Goal: Task Accomplishment & Management: Complete application form

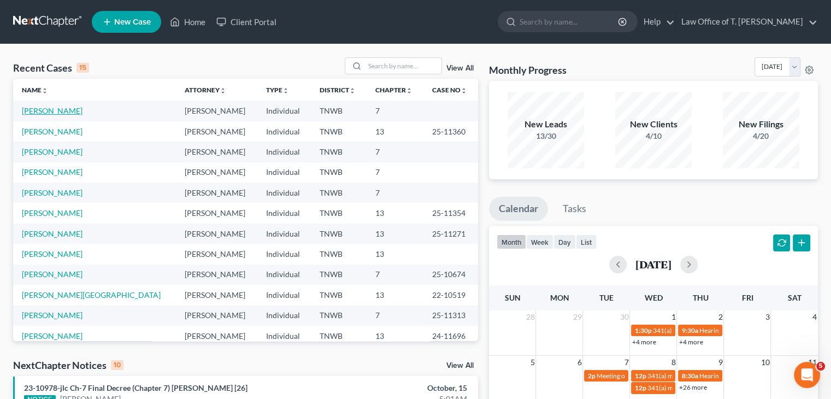
click at [64, 108] on link "[PERSON_NAME]" at bounding box center [52, 110] width 61 height 9
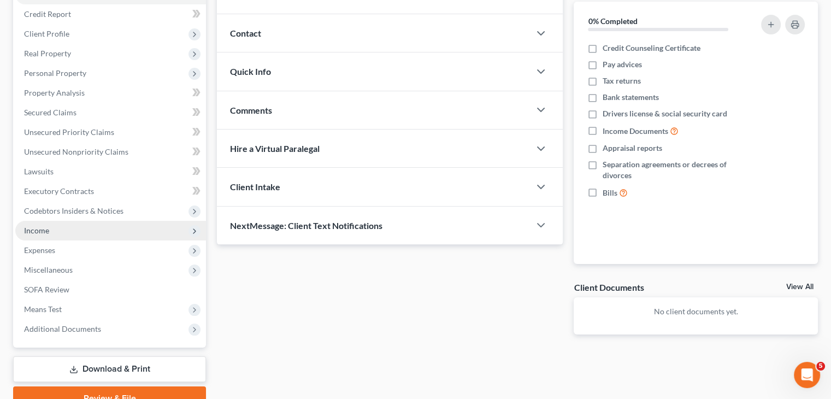
scroll to position [181, 0]
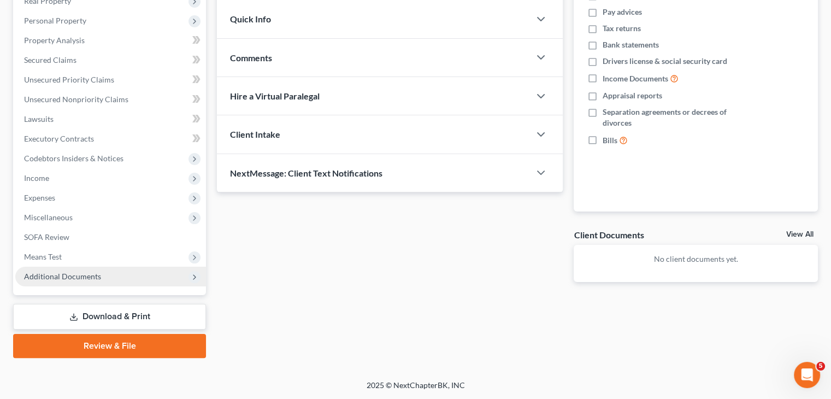
click at [119, 279] on span "Additional Documents" at bounding box center [110, 277] width 191 height 20
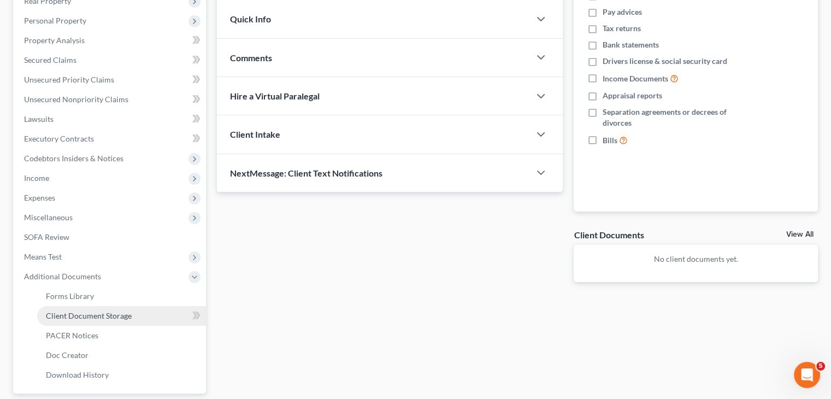
click at [123, 315] on span "Client Document Storage" at bounding box center [89, 315] width 86 height 9
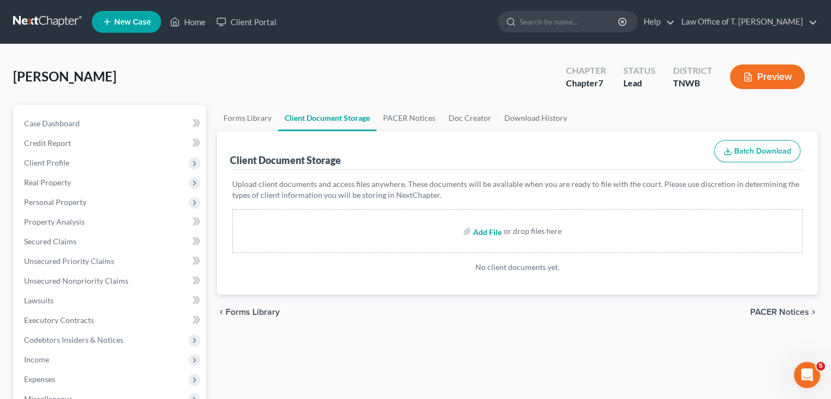
click at [486, 233] on input "file" at bounding box center [486, 231] width 26 height 20
type input "C:\fakepath\CC.pdf"
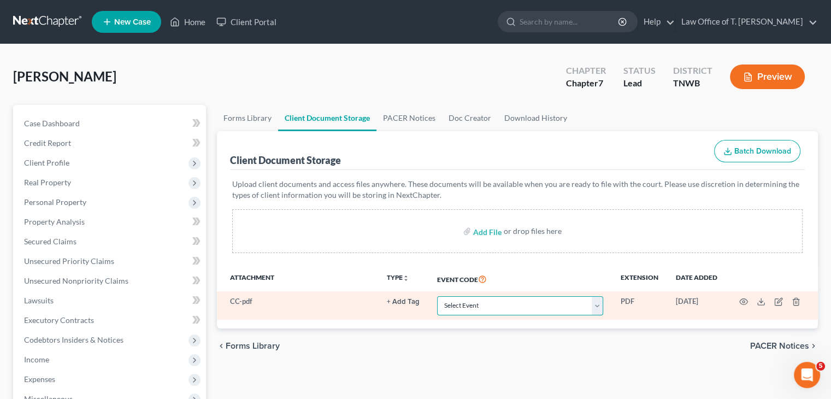
click at [601, 303] on select "Select Event 20 Largest Unsecured Creditors Amended Creditor Matrix (Fee) Amend…" at bounding box center [520, 305] width 166 height 19
select select "9"
click at [437, 296] on select "Select Event 20 Largest Unsecured Creditors Amended Creditor Matrix (Fee) Amend…" at bounding box center [520, 305] width 166 height 19
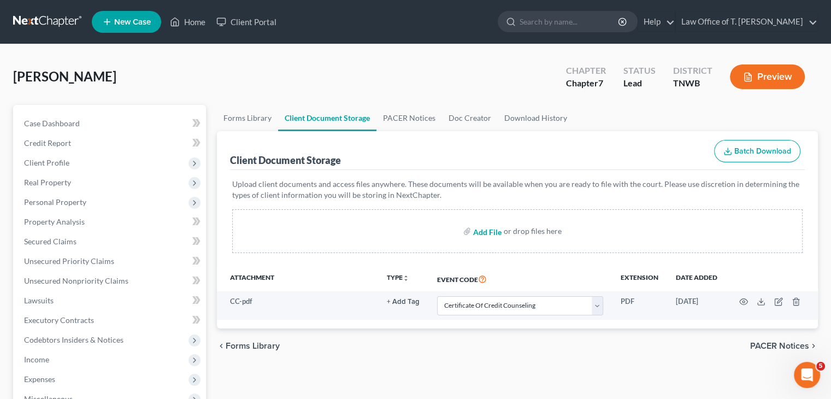
click at [495, 230] on input "file" at bounding box center [486, 231] width 26 height 20
type input "C:\fakepath\Matrix.pdf"
select select "9"
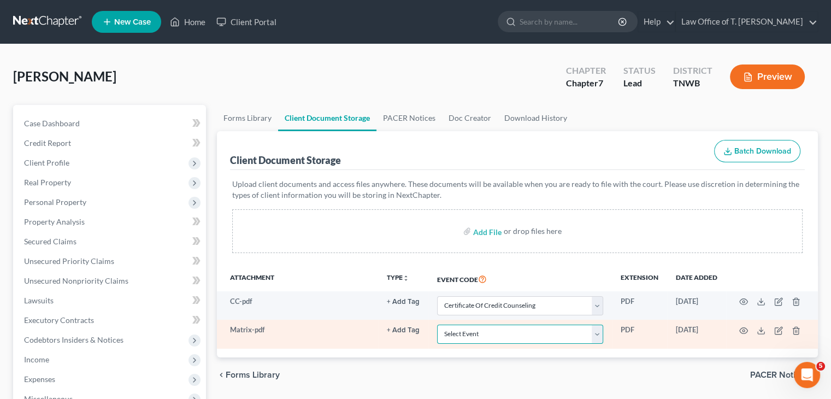
click at [603, 334] on select "Select Event 20 Largest Unsecured Creditors Amended Creditor Matrix (Fee) Amend…" at bounding box center [520, 334] width 166 height 19
select select "30"
click at [437, 325] on select "Select Event 20 Largest Unsecured Creditors Amended Creditor Matrix (Fee) Amend…" at bounding box center [520, 334] width 166 height 19
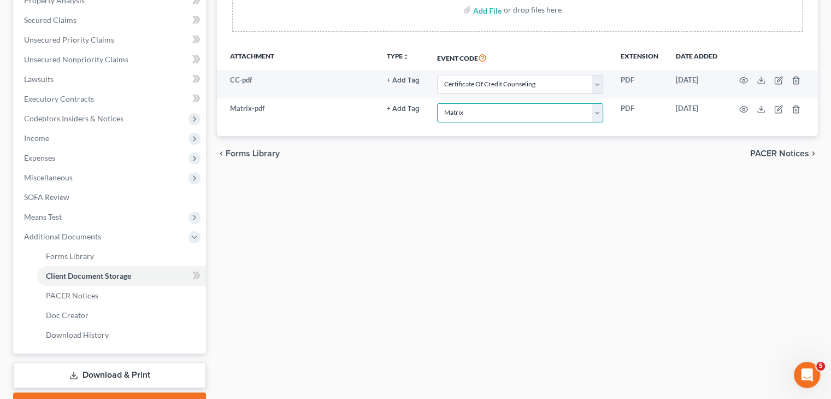
scroll to position [273, 0]
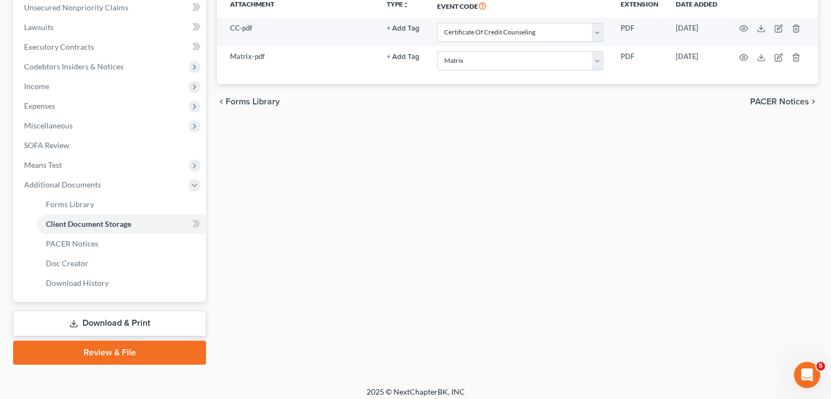
click at [151, 346] on link "Review & File" at bounding box center [109, 352] width 193 height 24
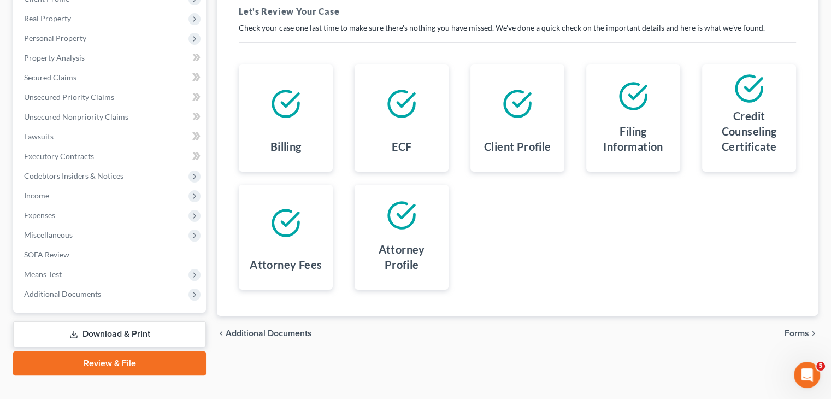
scroll to position [181, 0]
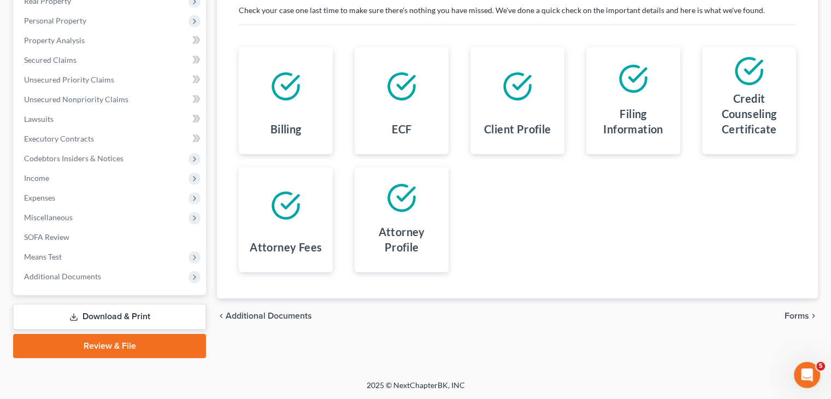
drag, startPoint x: 149, startPoint y: 312, endPoint x: 214, endPoint y: 313, distance: 64.5
click at [149, 312] on link "Download & Print" at bounding box center [109, 317] width 193 height 26
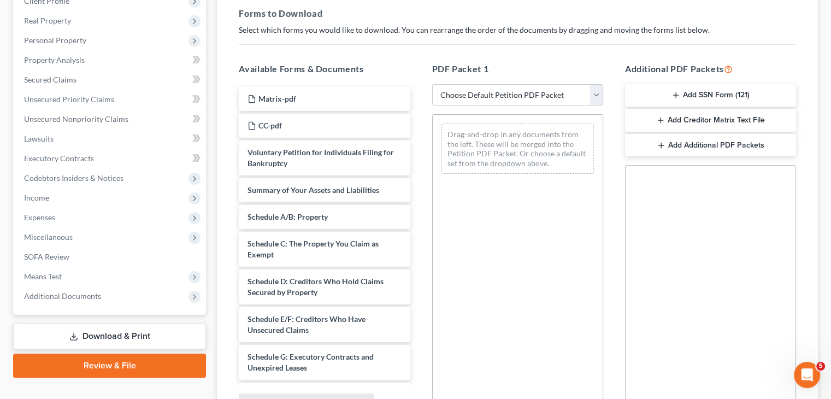
scroll to position [219, 0]
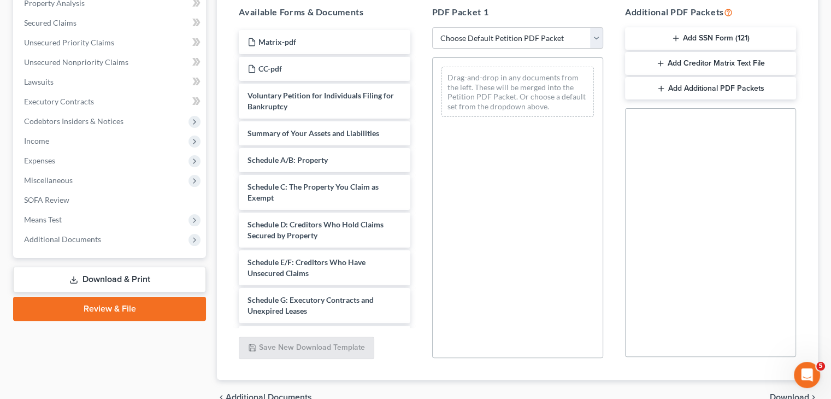
click at [131, 305] on link "Review & File" at bounding box center [109, 309] width 193 height 24
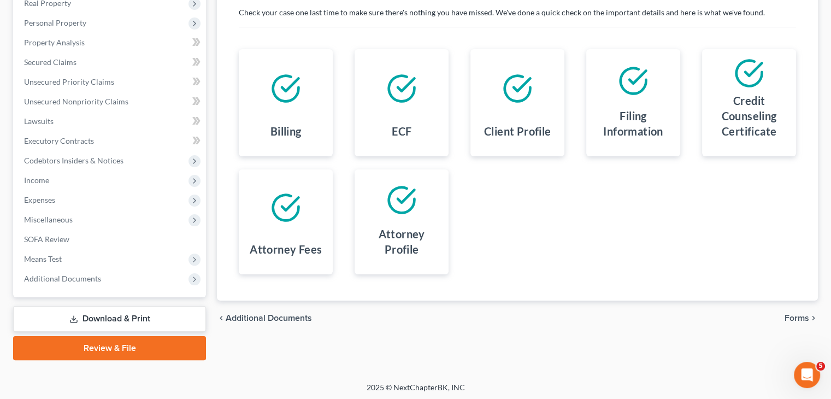
scroll to position [181, 0]
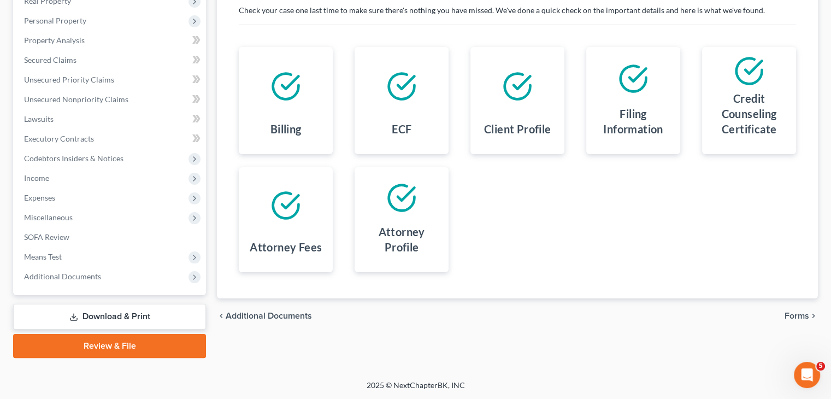
click at [794, 313] on span "Forms" at bounding box center [797, 316] width 25 height 9
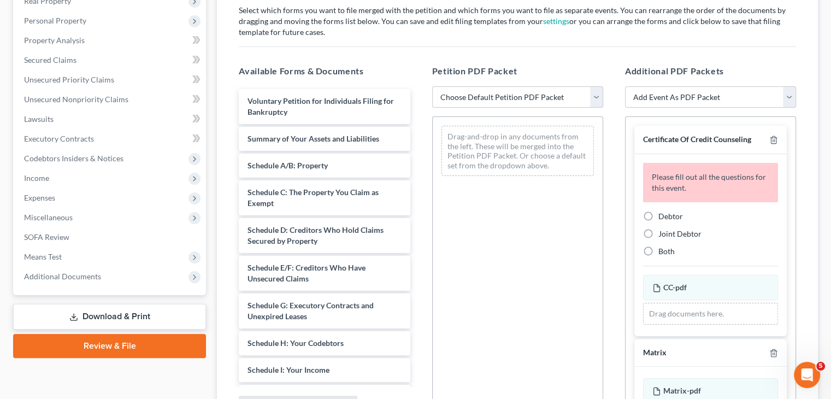
click at [659, 215] on label "Debtor" at bounding box center [671, 216] width 25 height 11
click at [663, 215] on input "Debtor" at bounding box center [666, 214] width 7 height 7
radio input "true"
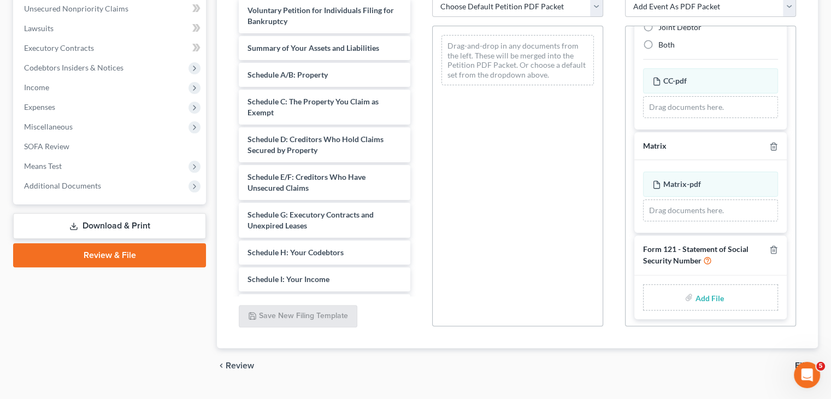
scroll to position [291, 0]
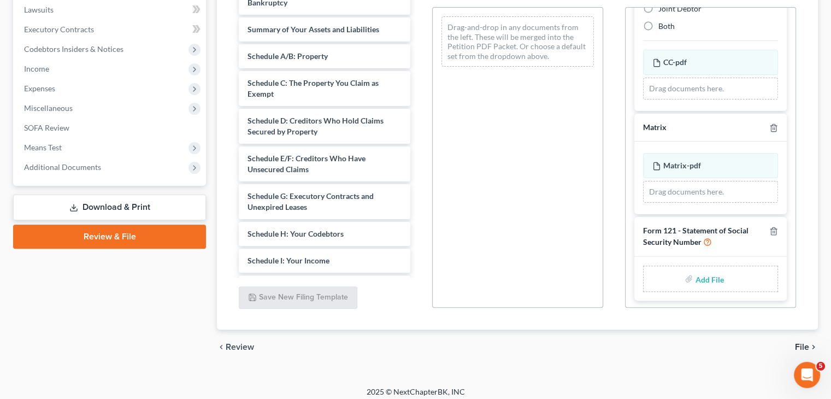
click at [798, 344] on span "File" at bounding box center [802, 347] width 14 height 9
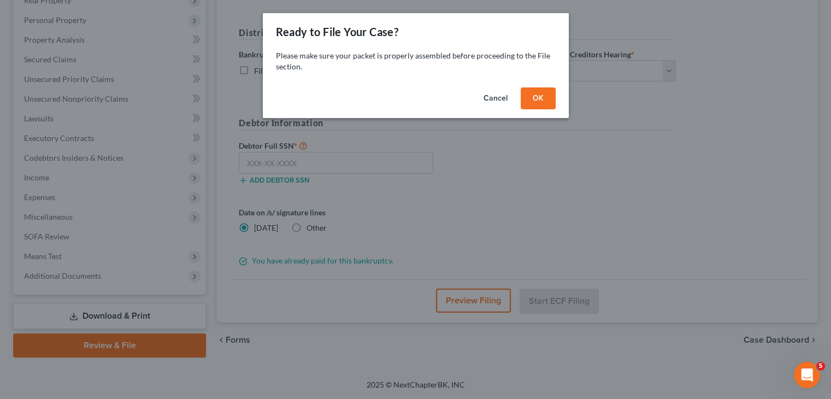
scroll to position [181, 0]
click at [535, 103] on button "OK" at bounding box center [542, 98] width 35 height 22
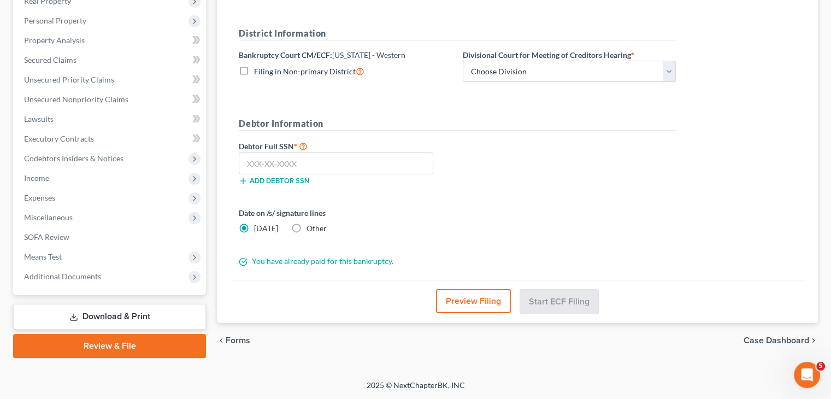
drag, startPoint x: 239, startPoint y: 339, endPoint x: 290, endPoint y: 339, distance: 51.4
click at [240, 339] on span "Forms" at bounding box center [238, 340] width 25 height 9
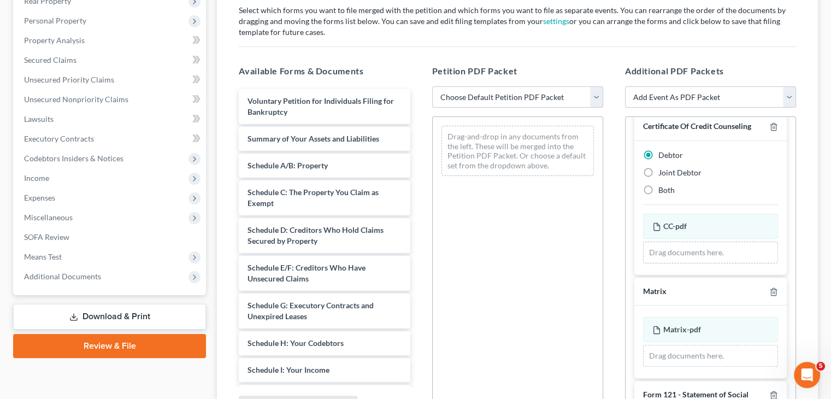
scroll to position [0, 0]
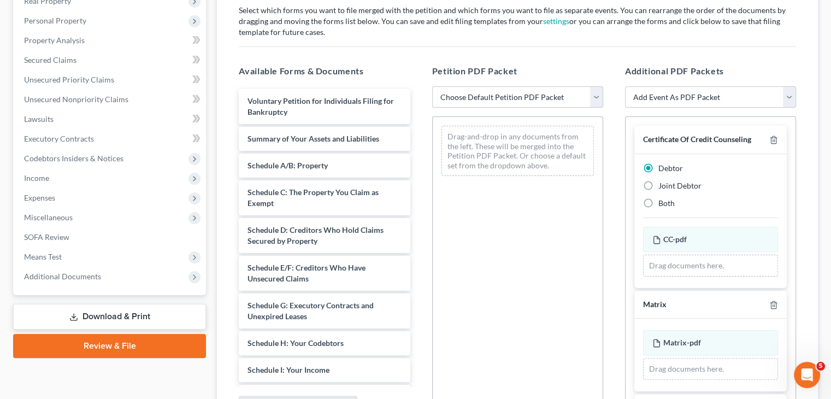
click at [599, 98] on select "Choose Default Petition PDF Packet Emergency Filing (Voluntary Petition and Cre…" at bounding box center [517, 97] width 171 height 22
select select "1"
click at [432, 86] on select "Choose Default Petition PDF Packet Emergency Filing (Voluntary Petition and Cre…" at bounding box center [517, 97] width 171 height 22
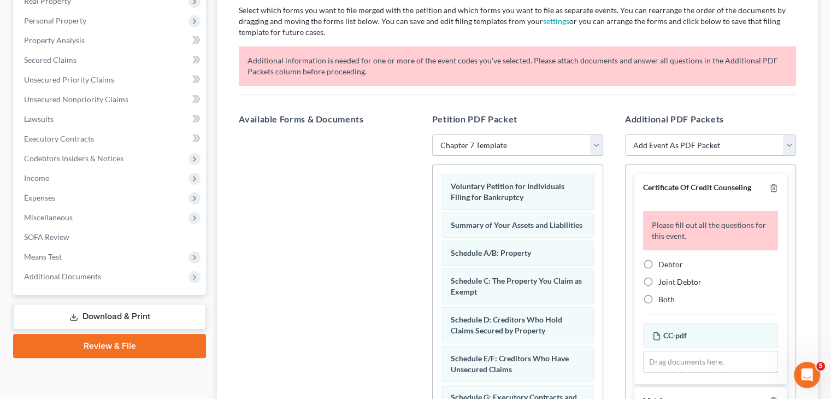
click at [659, 263] on label "Debtor" at bounding box center [671, 264] width 25 height 11
click at [663, 263] on input "Debtor" at bounding box center [666, 262] width 7 height 7
radio input "true"
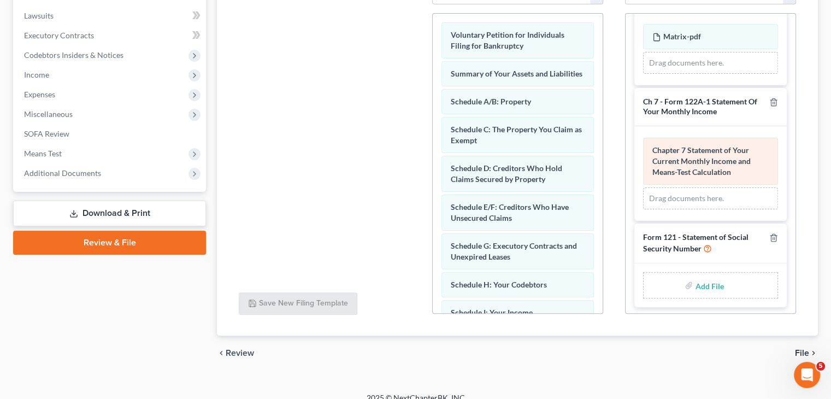
scroll to position [291, 0]
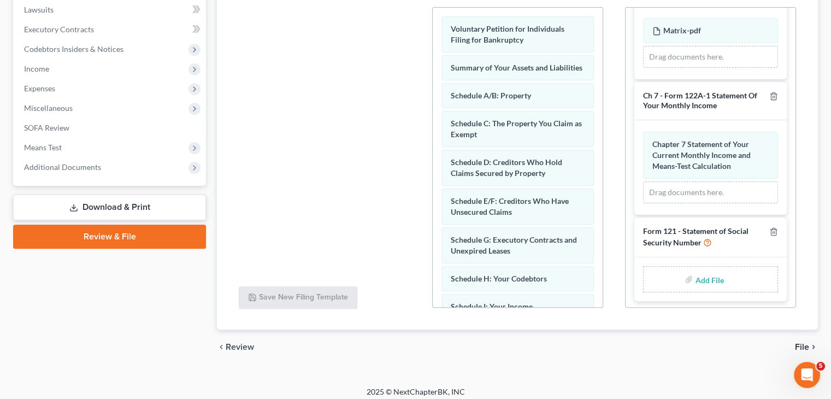
click at [806, 346] on span "File" at bounding box center [802, 347] width 14 height 9
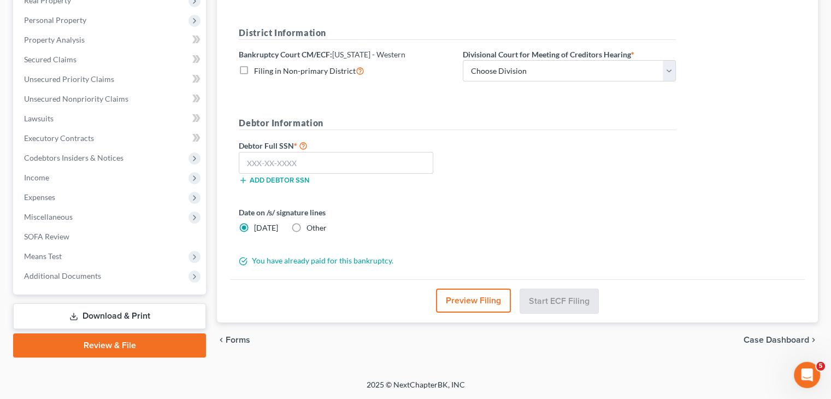
scroll to position [181, 0]
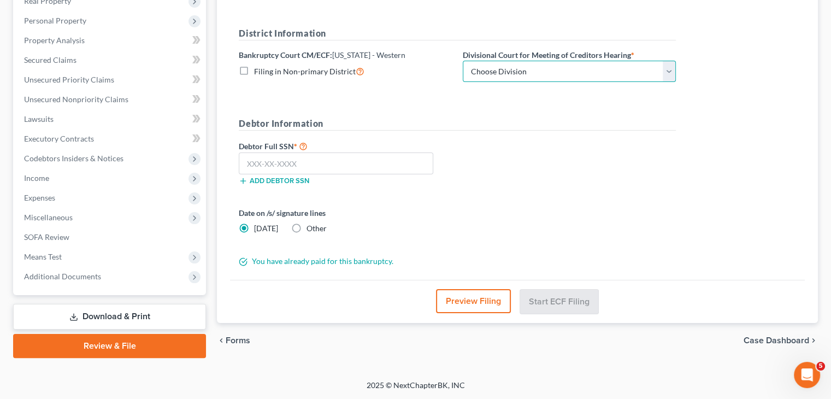
click at [669, 72] on select "Choose Division Jackson Memphis" at bounding box center [569, 72] width 213 height 22
select select "0"
click at [463, 61] on select "Choose Division Jackson Memphis" at bounding box center [569, 72] width 213 height 22
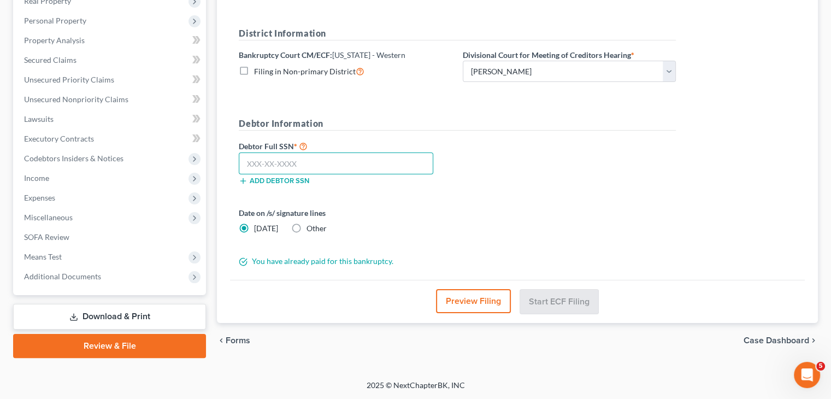
click at [367, 168] on input "text" at bounding box center [336, 163] width 195 height 22
type input "409-65-0957"
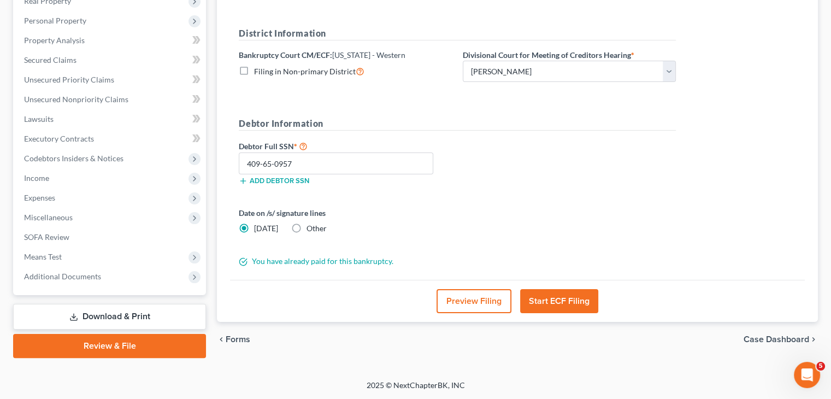
click at [584, 304] on button "Start ECF Filing" at bounding box center [559, 301] width 78 height 24
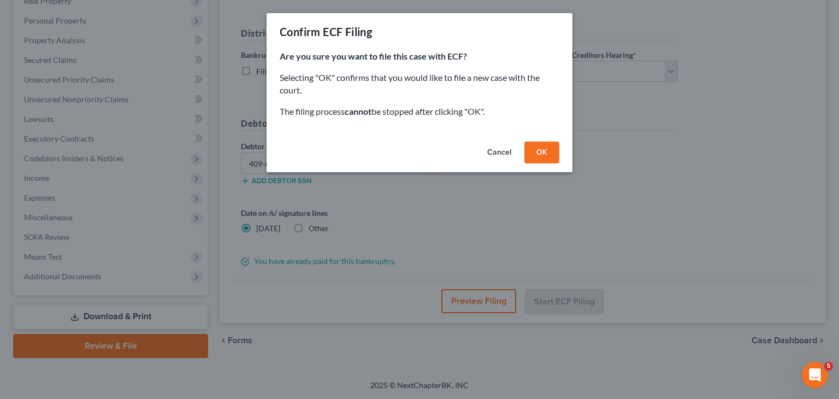
click at [541, 152] on button "OK" at bounding box center [542, 153] width 35 height 22
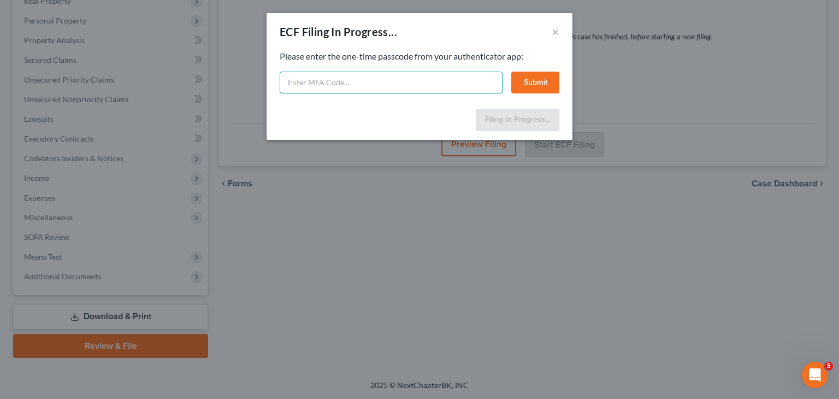
click at [415, 85] on input "text" at bounding box center [391, 83] width 223 height 22
type input "296936"
click at [541, 85] on button "Submit" at bounding box center [536, 83] width 48 height 22
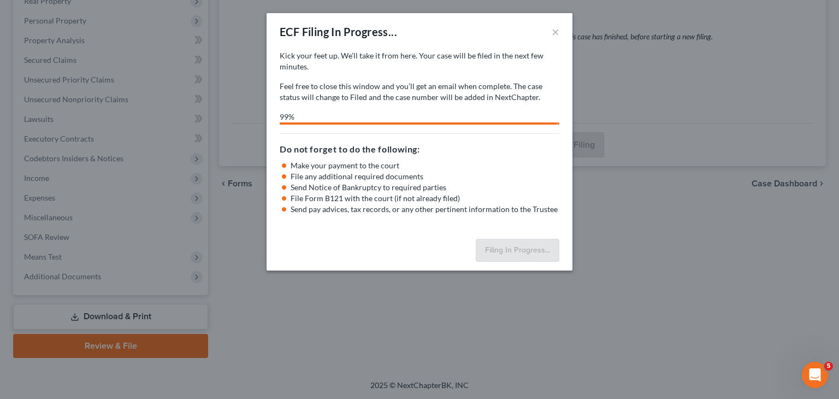
select select "0"
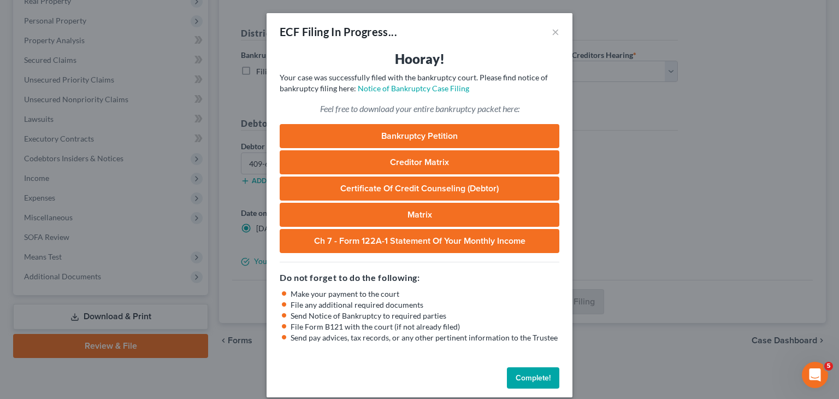
click at [422, 138] on link "Bankruptcy Petition" at bounding box center [420, 136] width 280 height 24
click at [548, 374] on button "Complete!" at bounding box center [533, 378] width 52 height 22
click at [529, 376] on button "Complete!" at bounding box center [533, 378] width 52 height 22
click at [526, 375] on button "Complete!" at bounding box center [533, 378] width 52 height 22
click at [527, 374] on button "Complete!" at bounding box center [533, 378] width 52 height 22
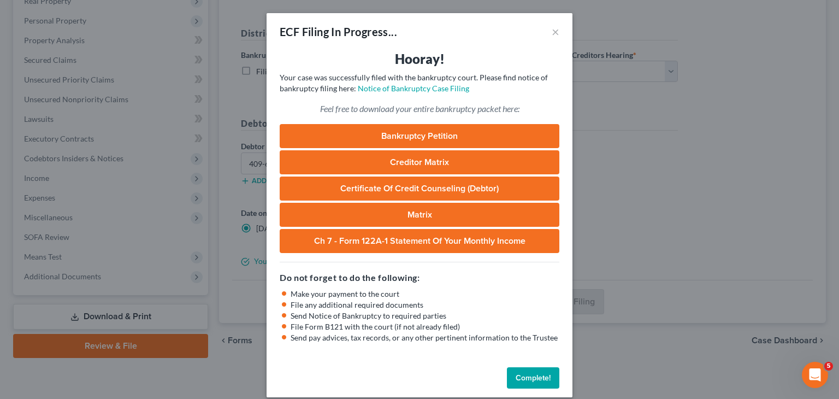
click at [450, 236] on link "Ch 7 - Form 122A-1 Statement Of Your Monthly Income" at bounding box center [420, 241] width 280 height 24
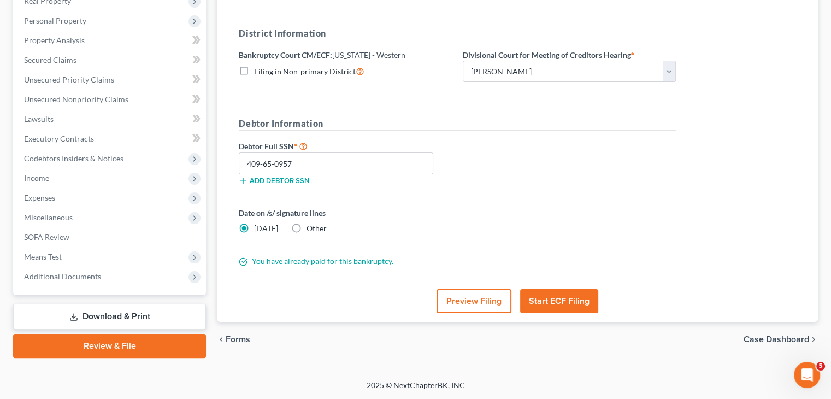
click at [137, 315] on link "Download & Print" at bounding box center [109, 317] width 193 height 26
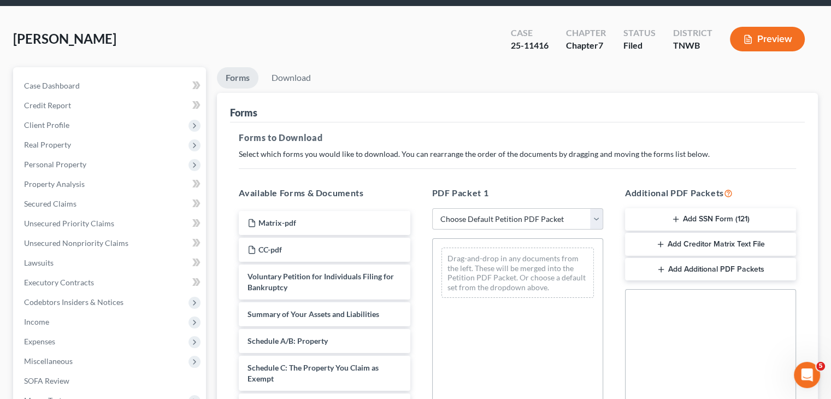
scroll to position [55, 0]
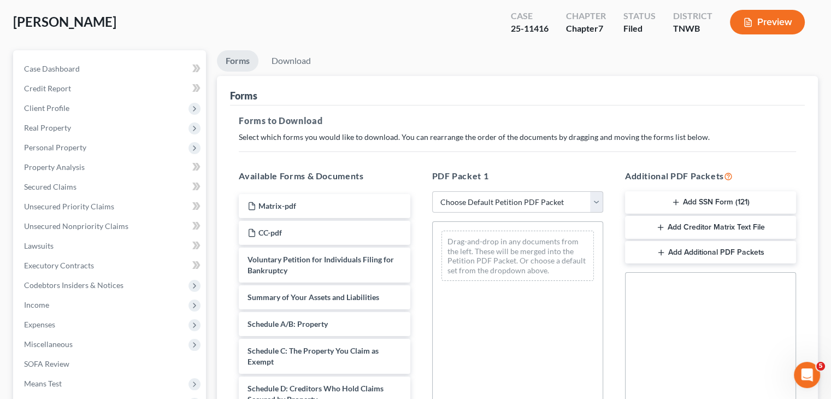
click at [721, 201] on button "Add SSN Form (121)" at bounding box center [710, 202] width 171 height 23
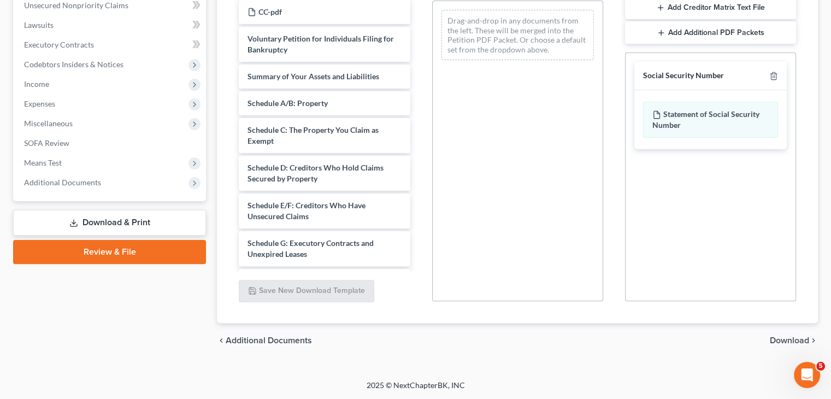
click at [801, 341] on span "Download" at bounding box center [789, 340] width 39 height 9
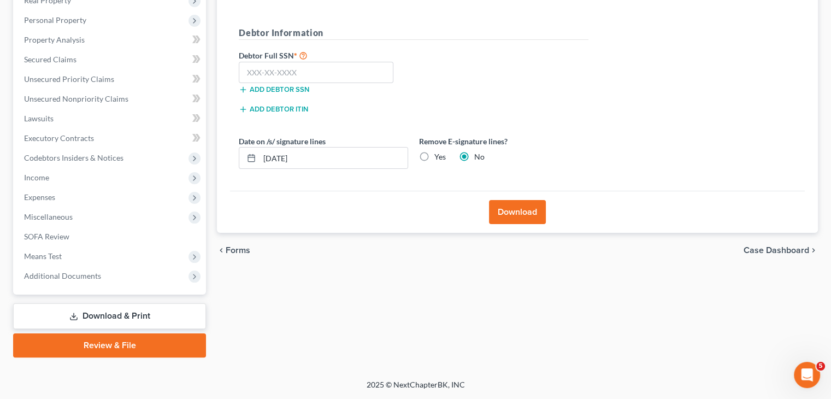
scroll to position [181, 0]
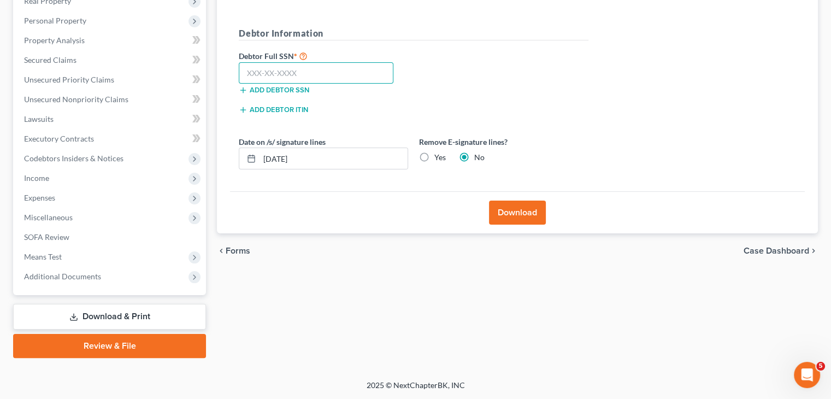
click at [341, 73] on input "text" at bounding box center [316, 73] width 155 height 22
type input "409-65-0957"
click at [521, 214] on button "Download" at bounding box center [517, 213] width 57 height 24
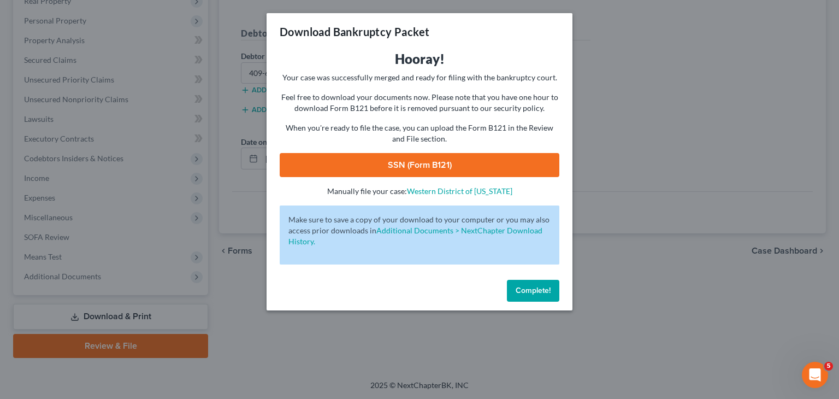
click at [487, 171] on link "SSN (Form B121)" at bounding box center [420, 165] width 280 height 24
click at [542, 293] on span "Complete!" at bounding box center [533, 290] width 35 height 9
click at [530, 295] on button "Complete!" at bounding box center [533, 291] width 52 height 22
click at [548, 289] on span "Complete!" at bounding box center [533, 290] width 35 height 9
click at [531, 292] on span "Complete!" at bounding box center [533, 290] width 35 height 9
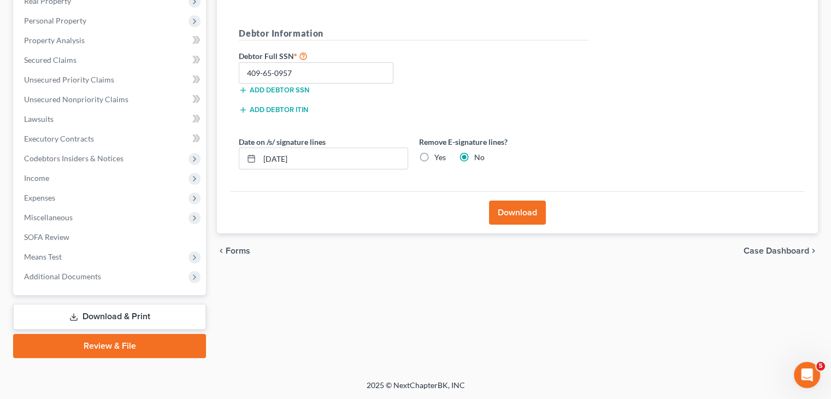
click at [297, 272] on div "Forms Download Forms Forms to Download Select which forms you would like to dow…" at bounding box center [518, 140] width 612 height 434
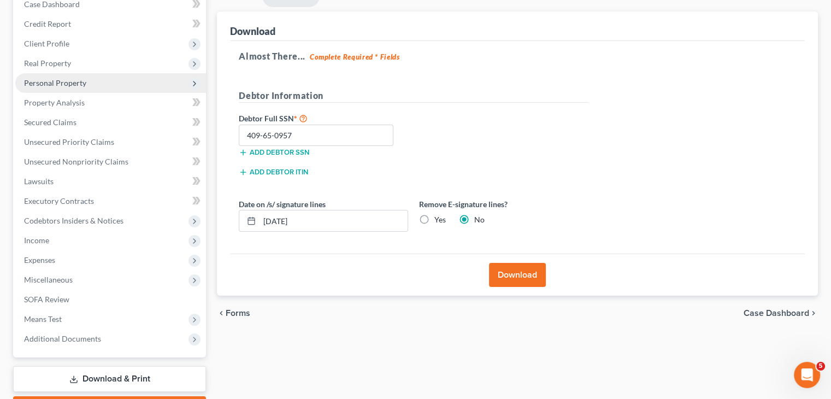
scroll to position [0, 0]
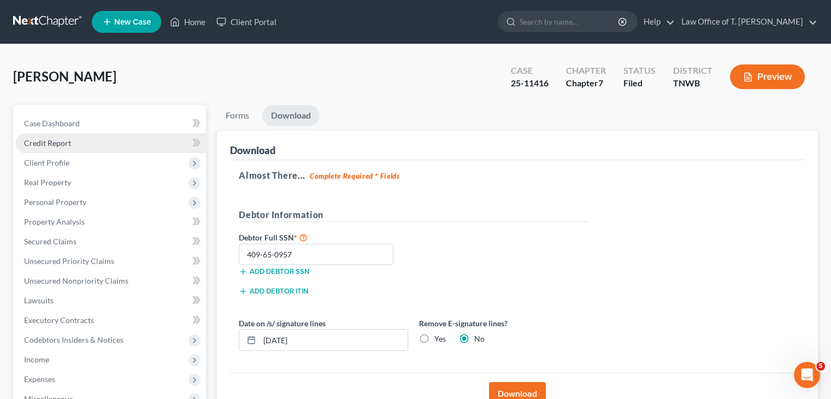
click at [73, 142] on link "Credit Report" at bounding box center [110, 143] width 191 height 20
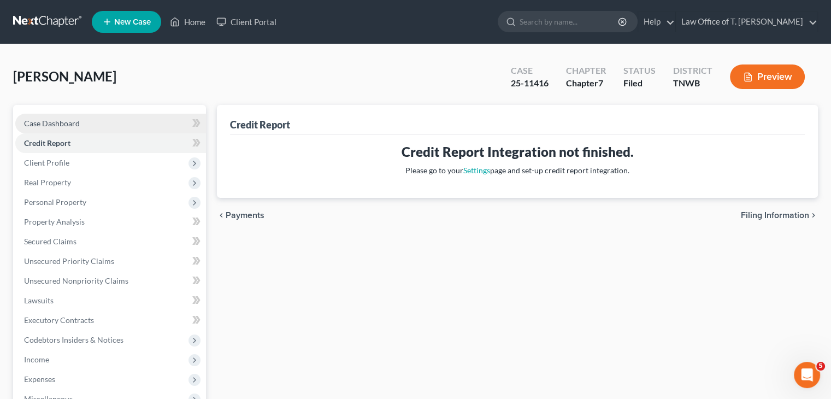
click at [77, 127] on span "Case Dashboard" at bounding box center [52, 123] width 56 height 9
